Goal: Task Accomplishment & Management: Manage account settings

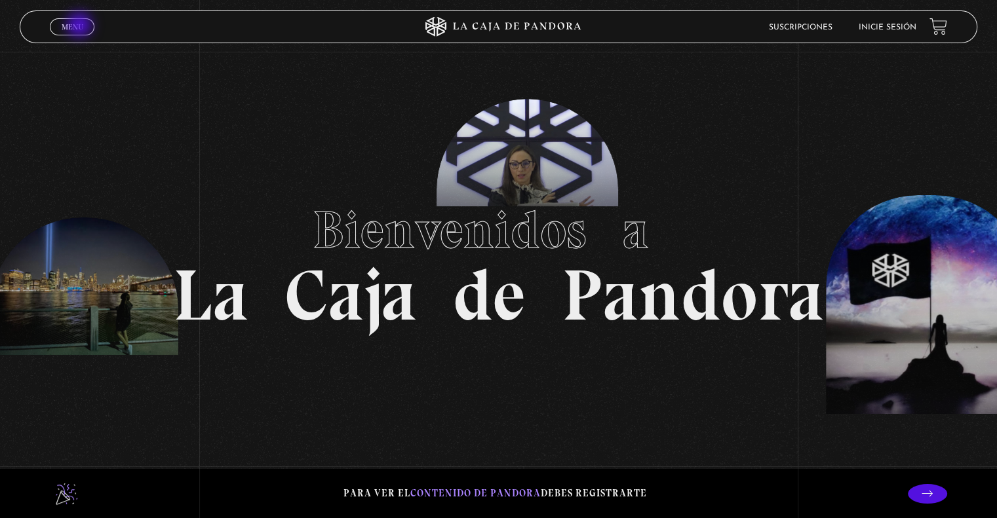
click at [81, 26] on span "Menu" at bounding box center [73, 27] width 22 height 8
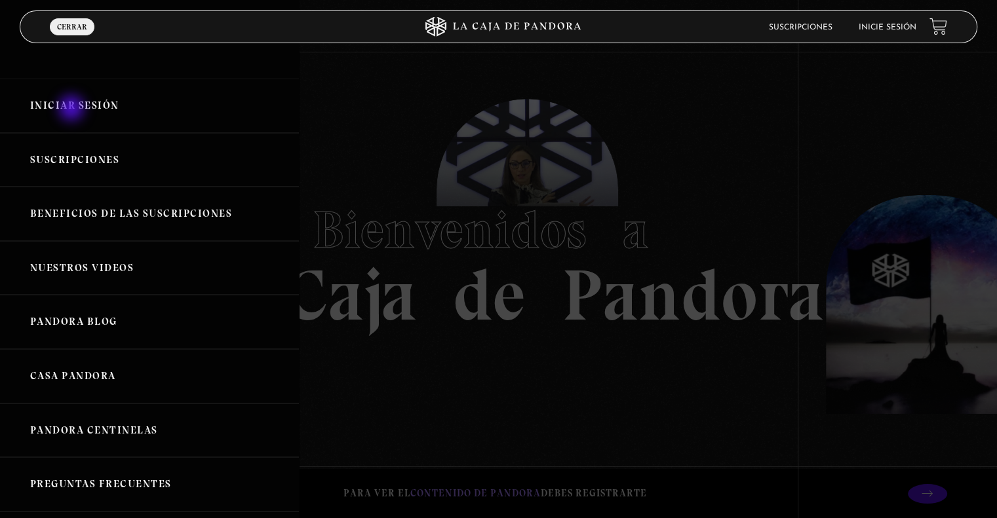
click at [73, 107] on link "Iniciar Sesión" at bounding box center [149, 106] width 299 height 54
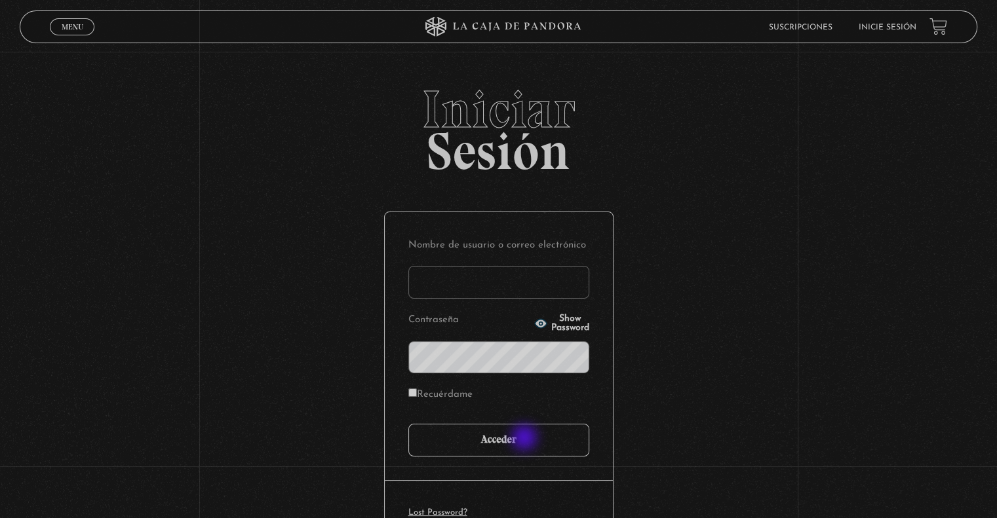
type input "[PERSON_NAME][EMAIL_ADDRESS][DOMAIN_NAME]"
click at [524, 449] on input "Acceder" at bounding box center [498, 440] width 181 height 33
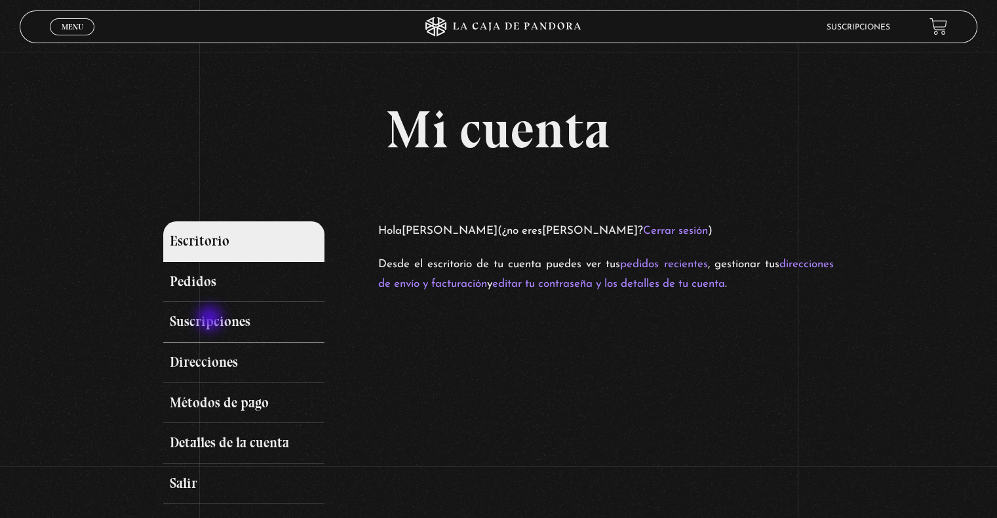
click at [211, 320] on link "Suscripciones" at bounding box center [243, 322] width 161 height 41
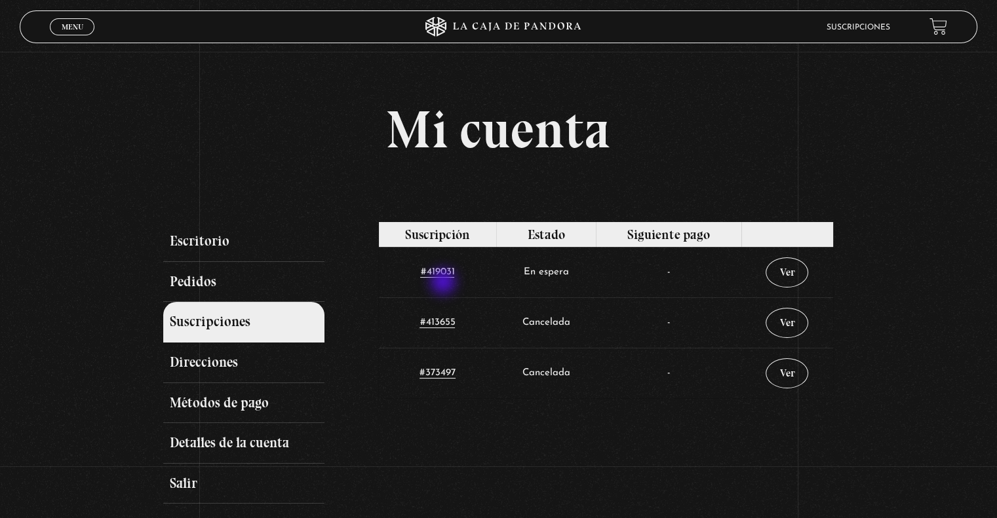
click at [444, 283] on td "#419031" at bounding box center [438, 272] width 118 height 50
click at [443, 277] on link "#419031" at bounding box center [437, 272] width 34 height 10
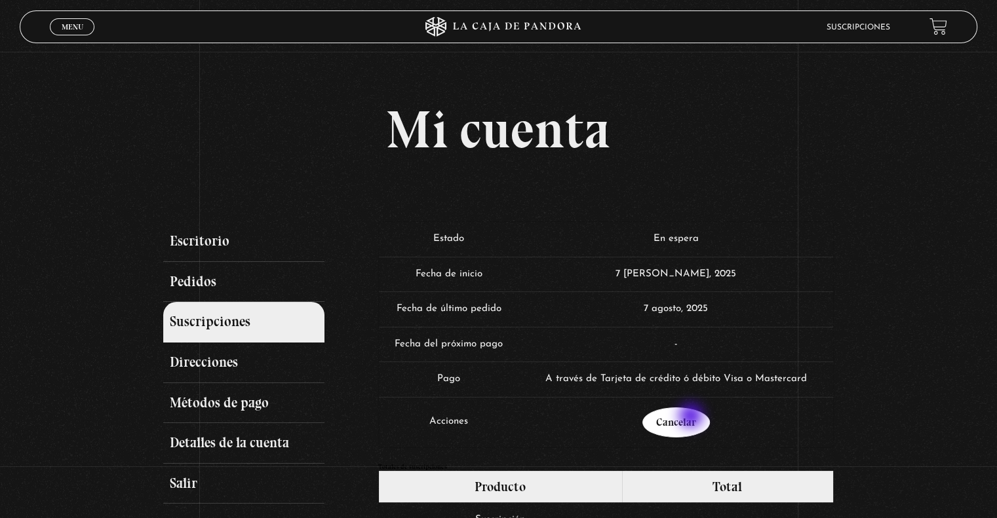
click at [692, 417] on link "Cancelar" at bounding box center [675, 423] width 67 height 30
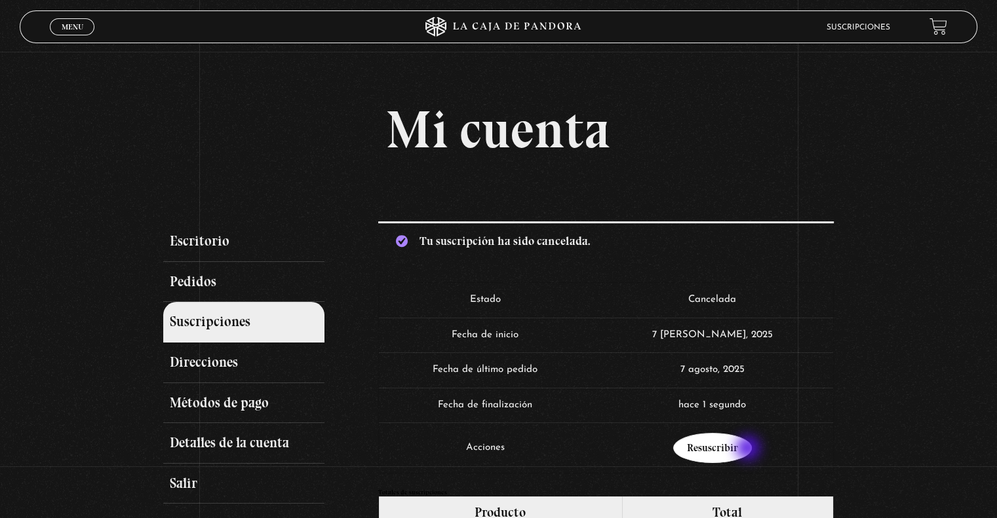
click at [749, 450] on link "Resuscribir" at bounding box center [712, 448] width 79 height 30
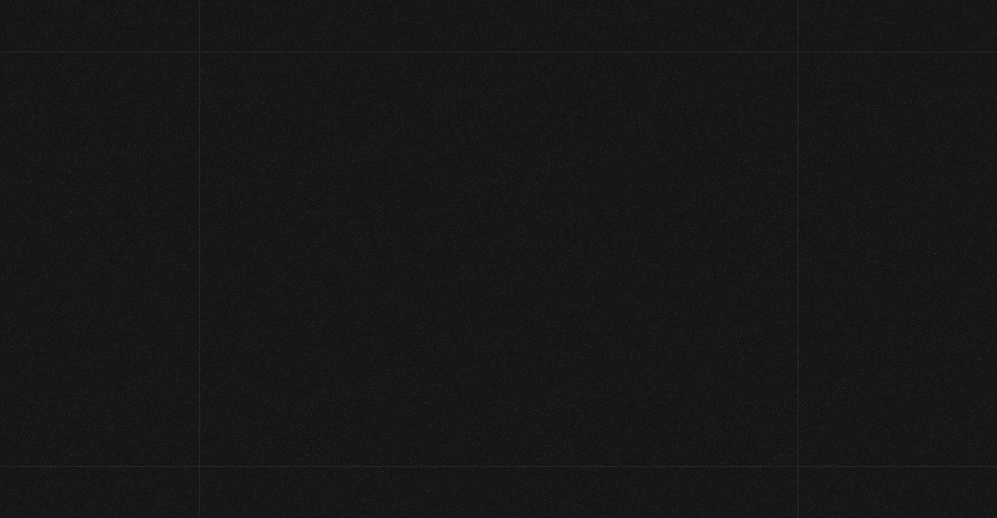
select select "CR-SJ"
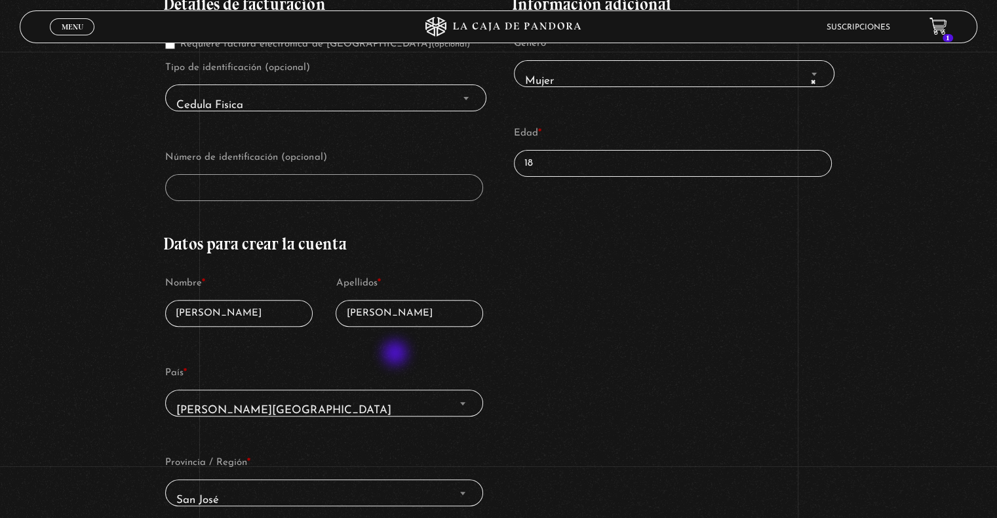
scroll to position [393, 0]
